Goal: Information Seeking & Learning: Check status

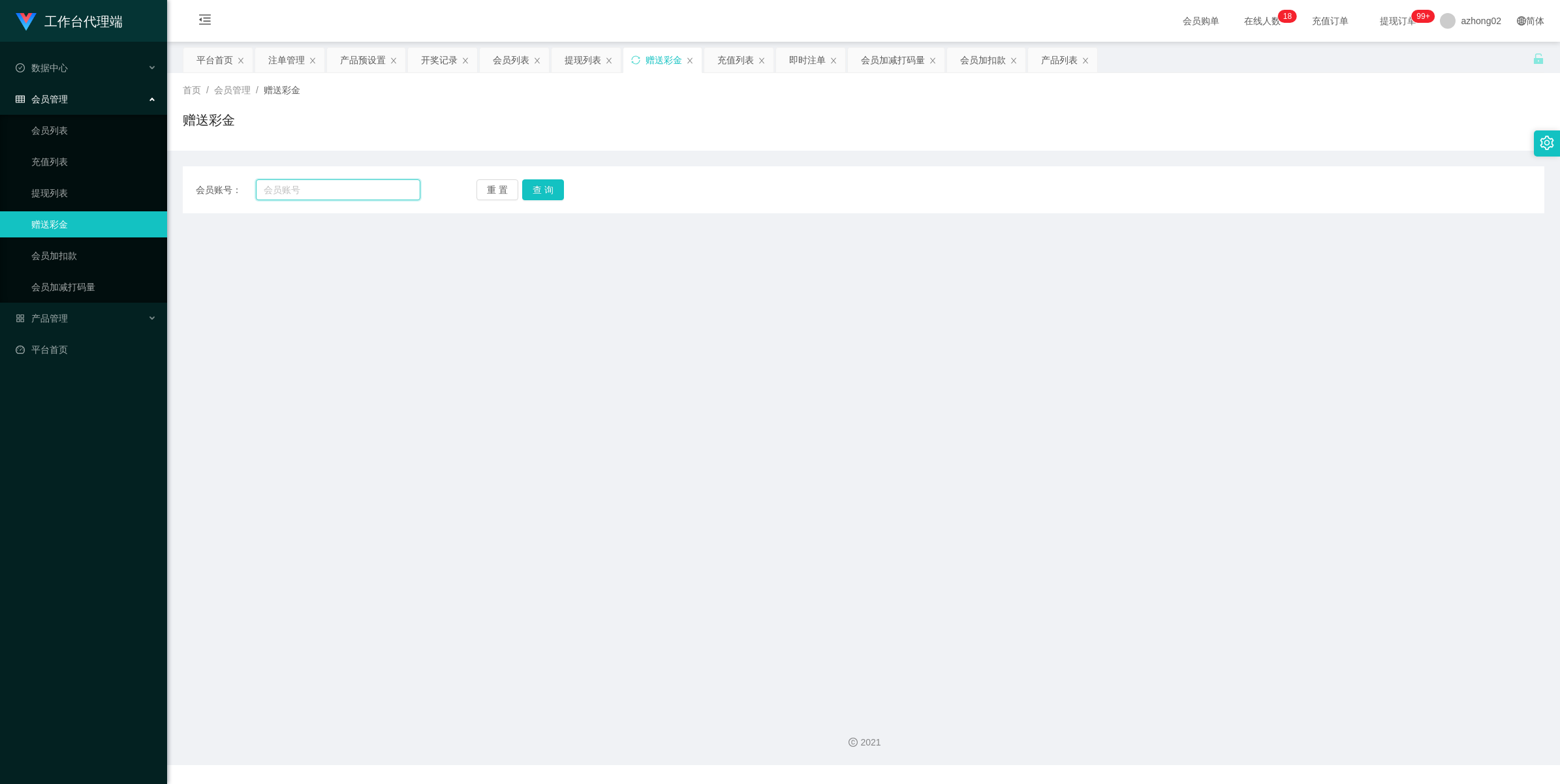
drag, startPoint x: 0, startPoint y: 0, endPoint x: 317, endPoint y: 189, distance: 369.1
click at [309, 189] on input "text" at bounding box center [338, 190] width 164 height 21
paste input "SOSO"
type input "SOSO"
click at [539, 188] on button "查 询" at bounding box center [542, 190] width 41 height 21
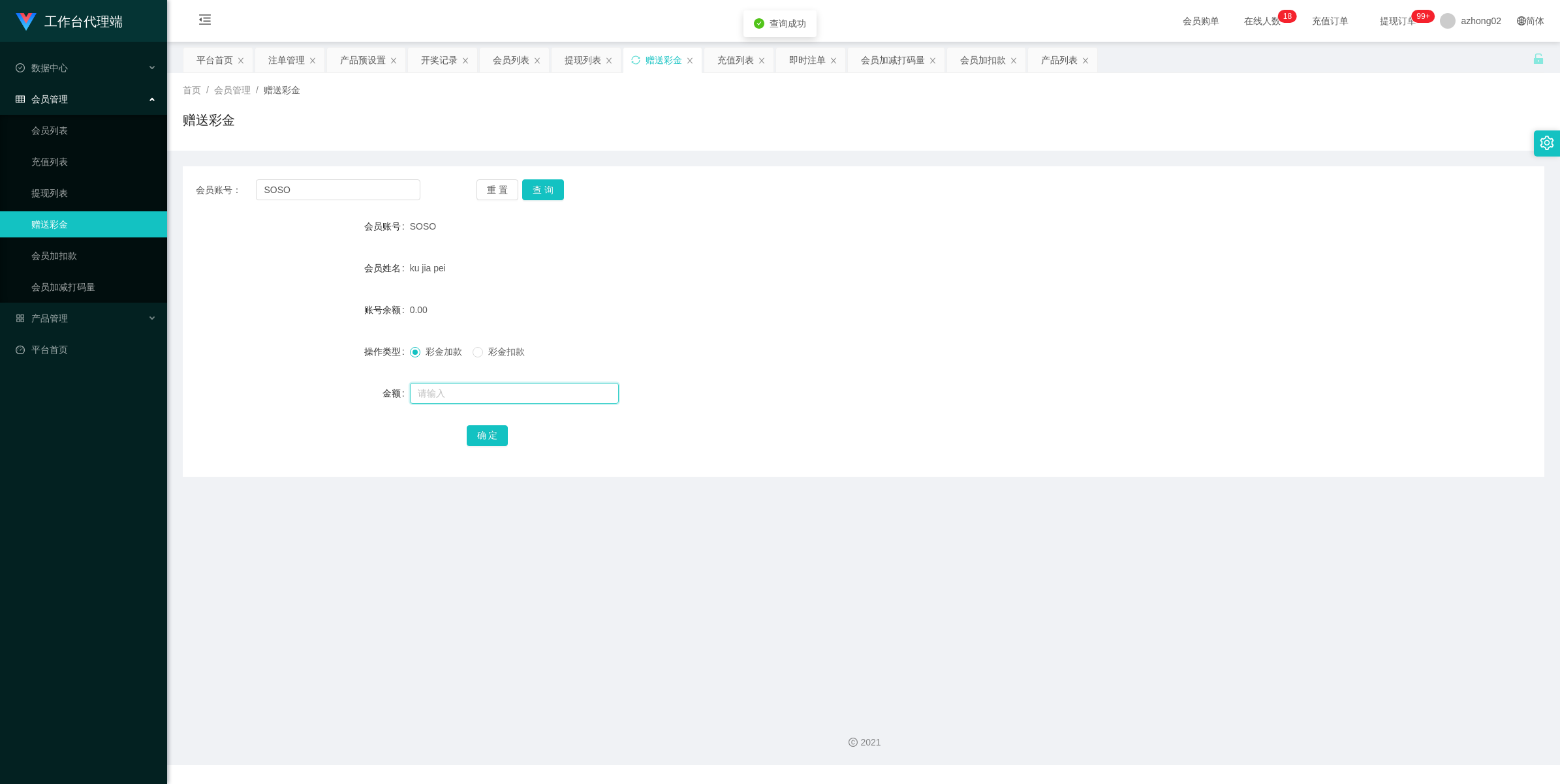
click at [433, 395] on input "text" at bounding box center [514, 393] width 209 height 21
type input "38"
click at [488, 434] on button "确 定" at bounding box center [488, 436] width 41 height 21
click at [317, 197] on input "SOSO" at bounding box center [338, 190] width 164 height 21
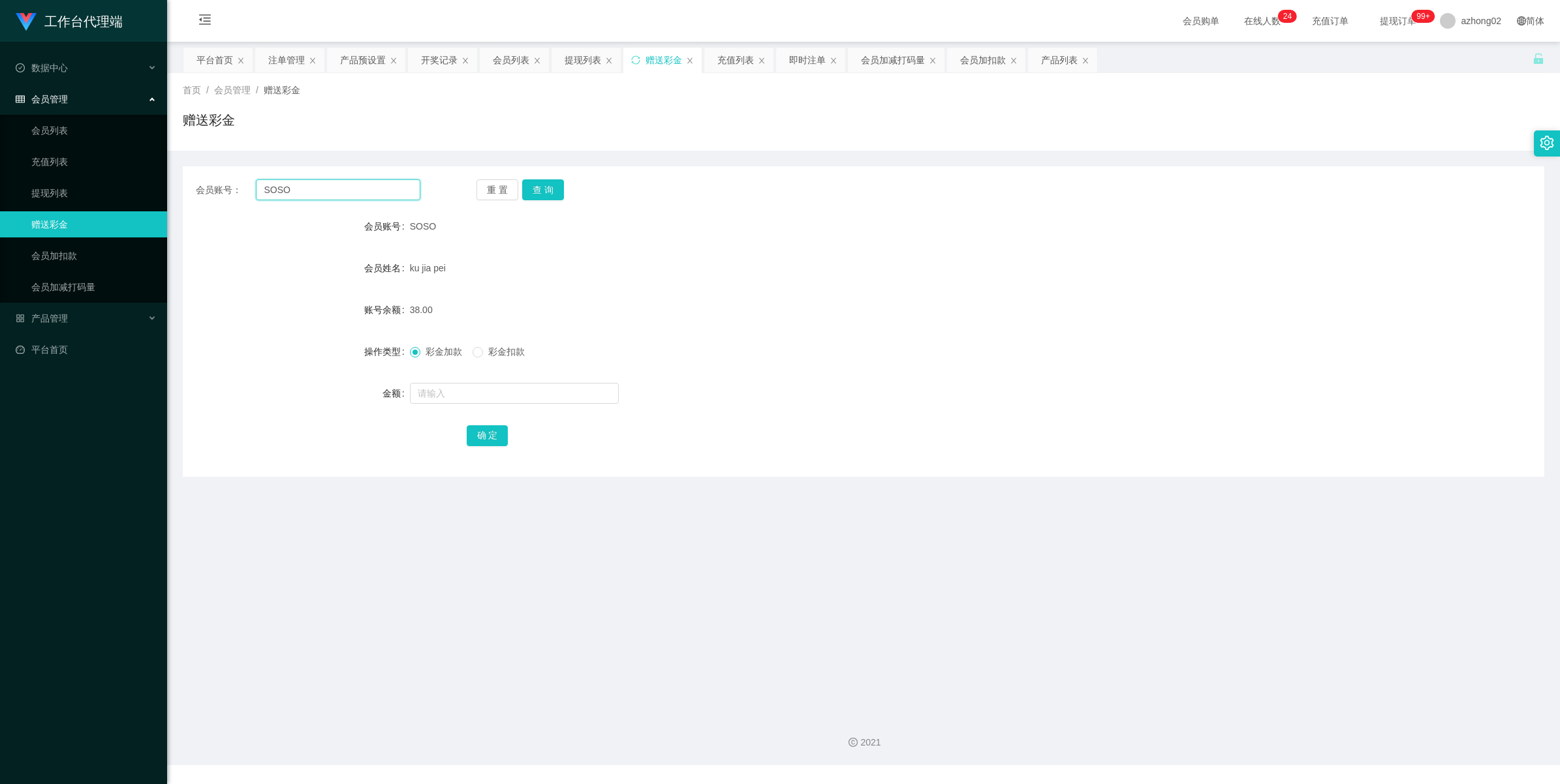
paste input "amli"
type input "Samli"
click at [536, 186] on button "查 询" at bounding box center [542, 190] width 41 height 21
click at [493, 384] on input "text" at bounding box center [514, 393] width 209 height 21
type input "38"
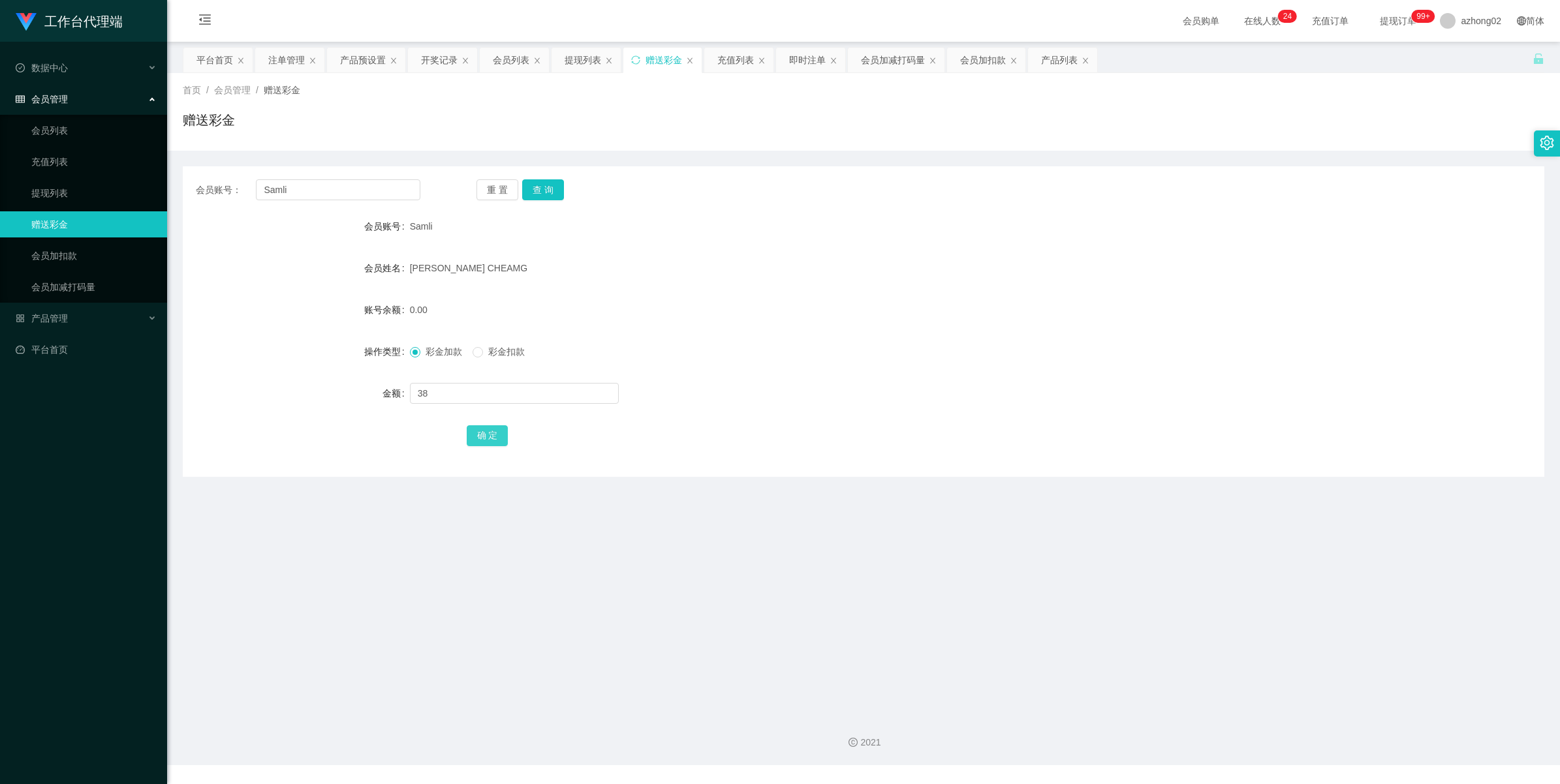
click at [493, 437] on button "确 定" at bounding box center [488, 436] width 41 height 21
click at [300, 191] on input "Samli" at bounding box center [338, 190] width 164 height 21
paste input "chinkimchung"
type input "chinkimchung"
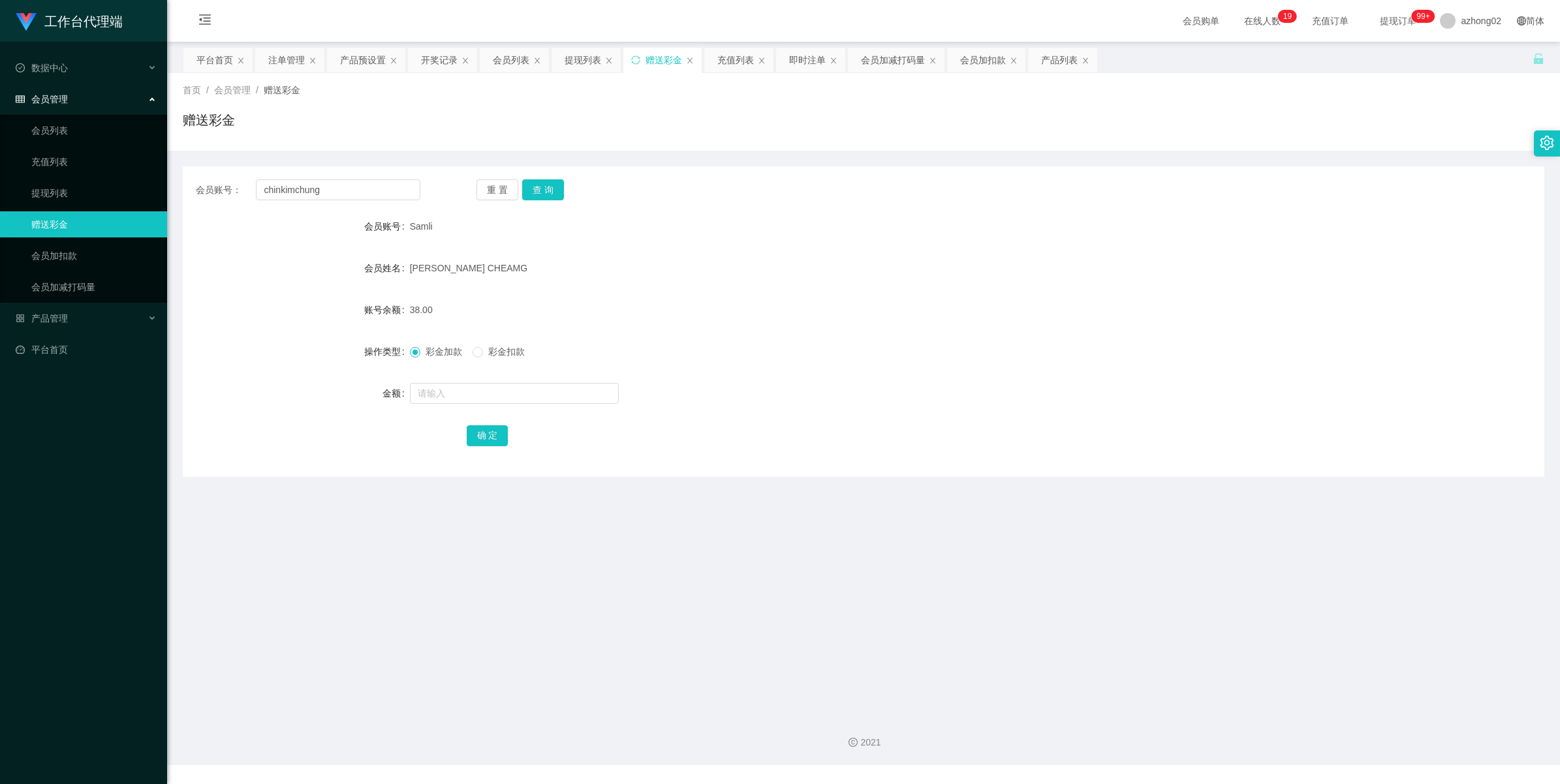
click at [565, 191] on div "重 置 查 询" at bounding box center [588, 190] width 224 height 21
click at [554, 190] on button "查 询" at bounding box center [542, 190] width 41 height 21
click at [463, 395] on input "text" at bounding box center [514, 393] width 209 height 21
type input "38"
click at [471, 428] on button "确 定" at bounding box center [488, 436] width 41 height 21
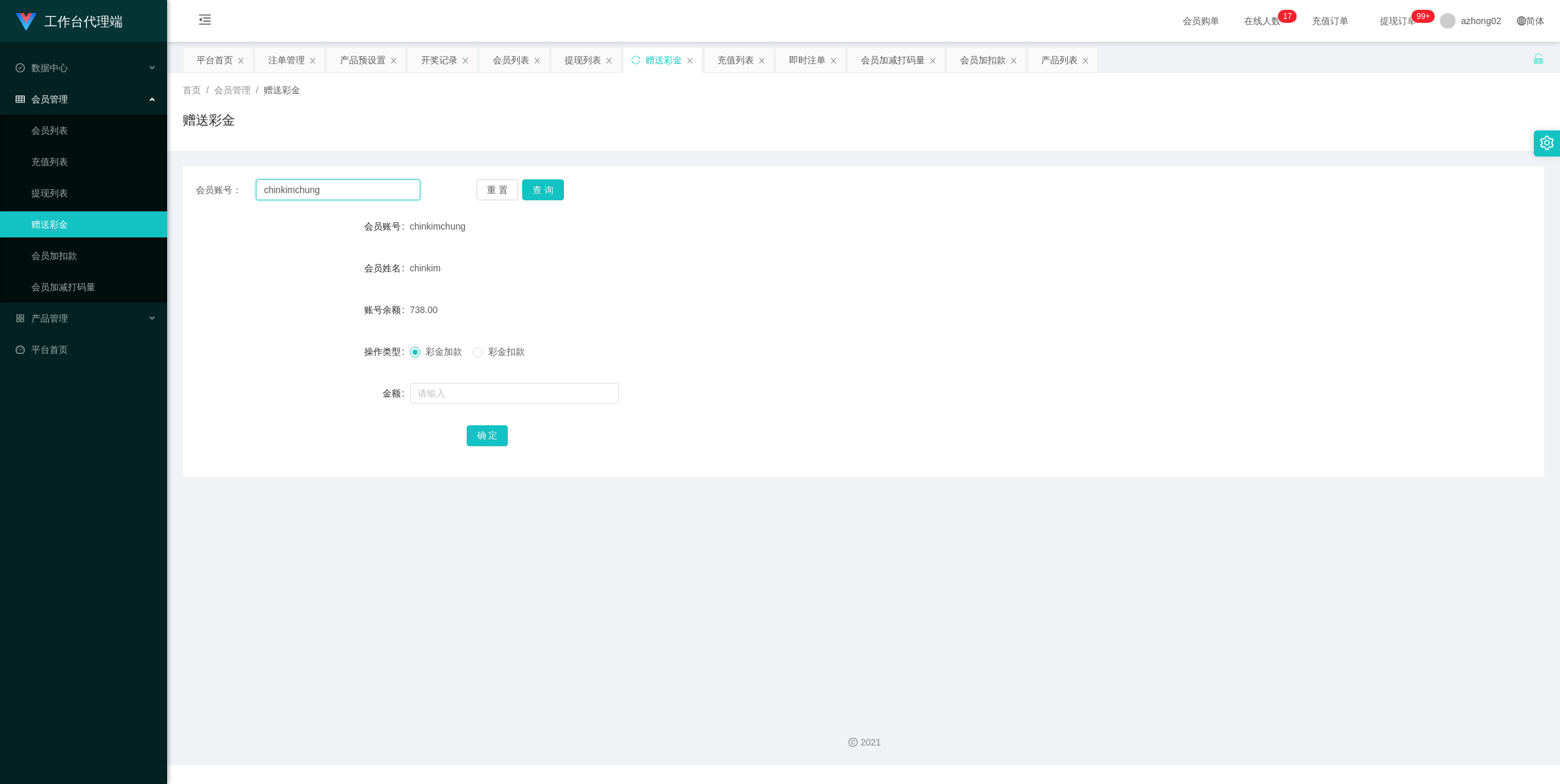
click at [378, 193] on input "chinkimchung" at bounding box center [338, 190] width 164 height 21
paste input "CHIAKH"
type input "CHIAKH"
click at [539, 183] on button "查 询" at bounding box center [542, 190] width 41 height 21
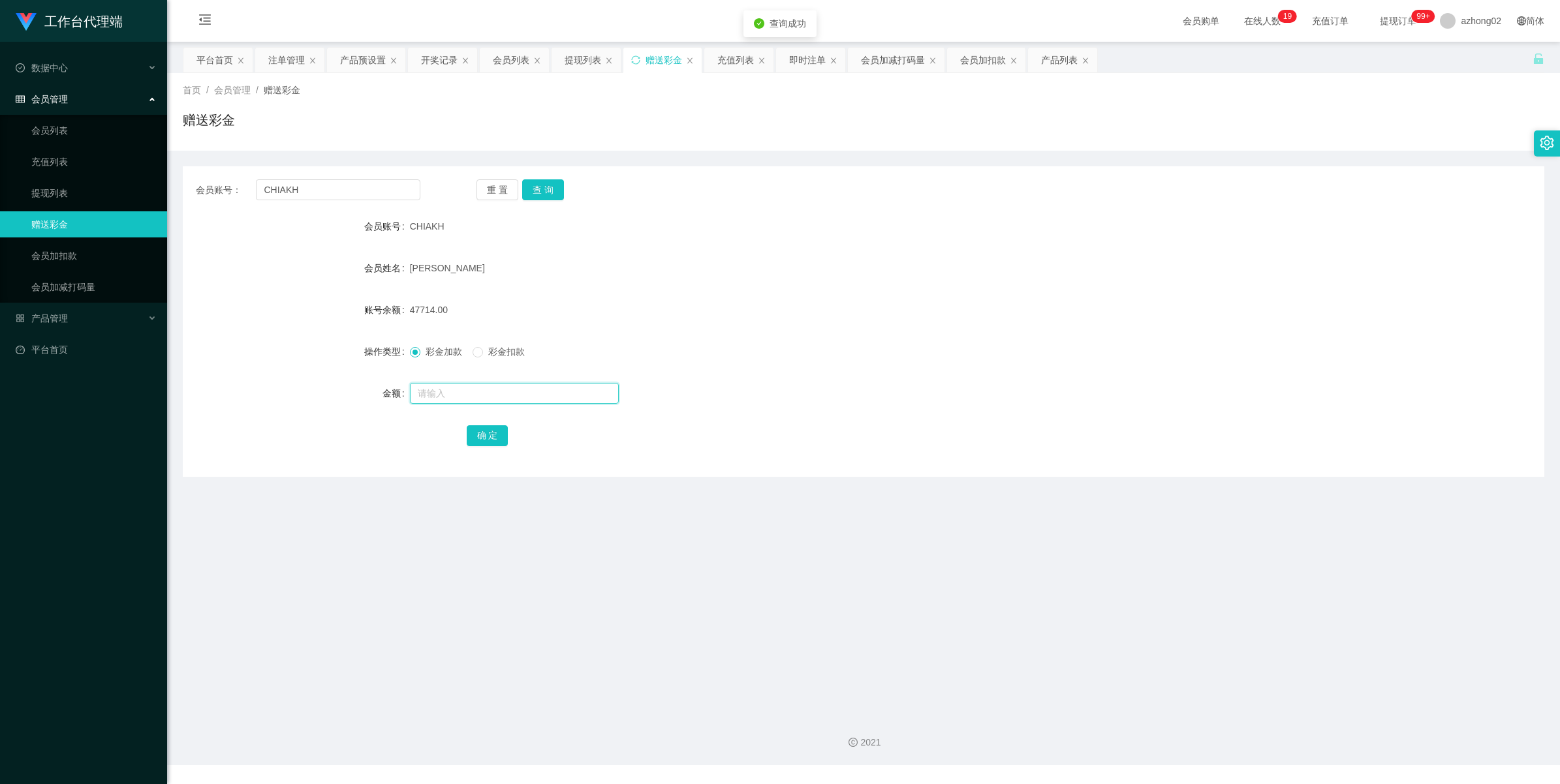
click at [462, 393] on input "text" at bounding box center [514, 393] width 209 height 21
type input "38"
click at [502, 439] on button "确 定" at bounding box center [488, 436] width 41 height 21
click at [307, 193] on input "CHIAKH" at bounding box center [338, 190] width 164 height 21
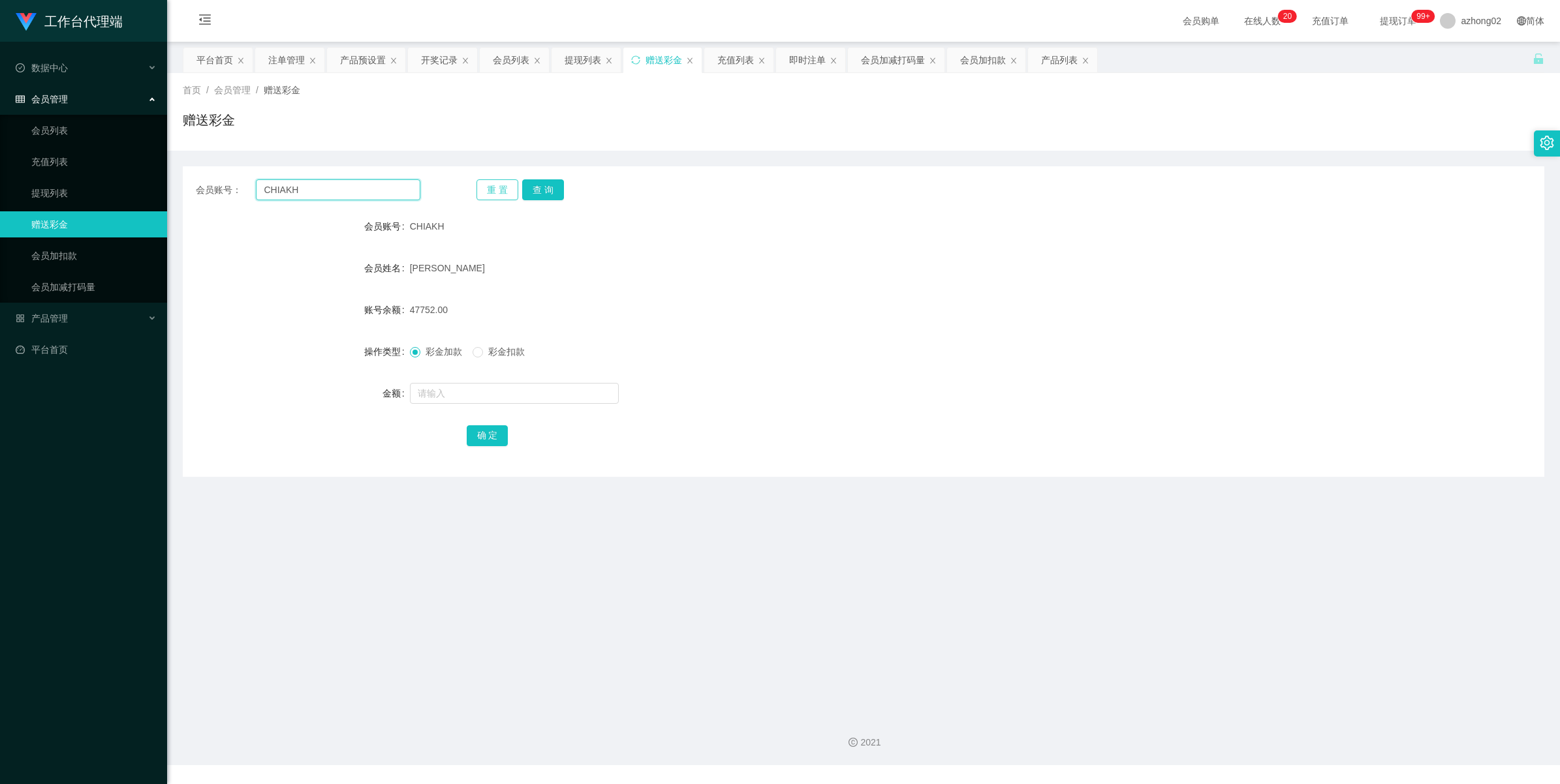
paste input "huahBoonSing"
type input "ChuahBoonSing"
drag, startPoint x: 535, startPoint y: 184, endPoint x: 543, endPoint y: 165, distance: 20.6
click at [536, 184] on button "查 询" at bounding box center [542, 190] width 41 height 21
click at [454, 393] on input "text" at bounding box center [514, 393] width 209 height 21
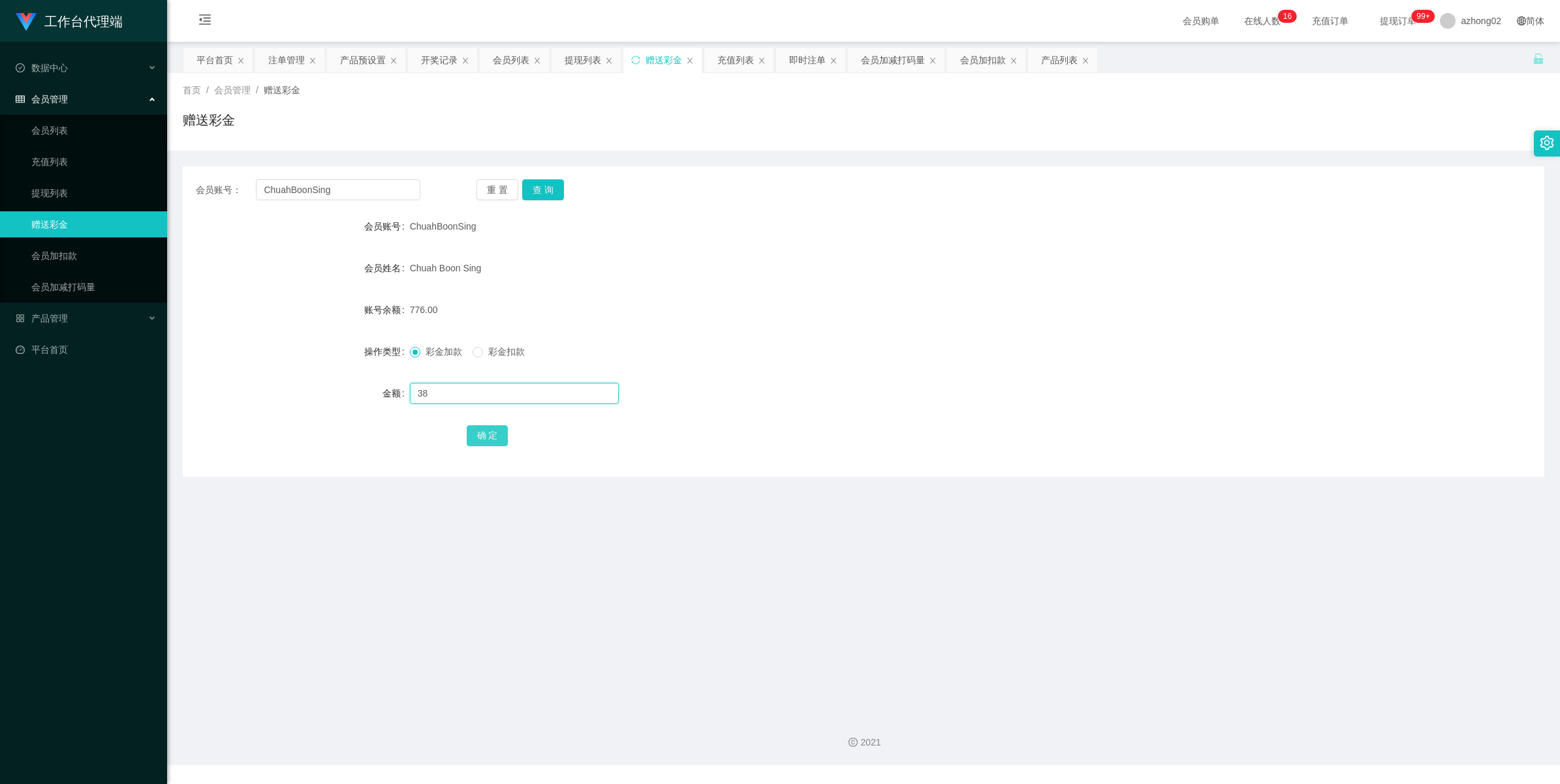
type input "38"
click at [480, 433] on button "确 定" at bounding box center [488, 436] width 41 height 21
click at [53, 138] on link "会员列表" at bounding box center [93, 130] width 125 height 26
